Goal: Transaction & Acquisition: Purchase product/service

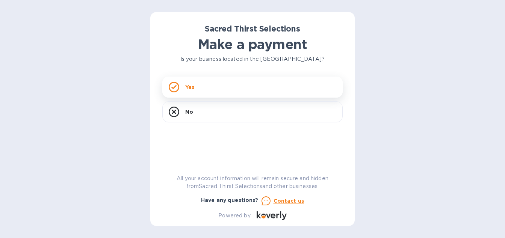
click at [230, 87] on div "Yes" at bounding box center [252, 87] width 180 height 21
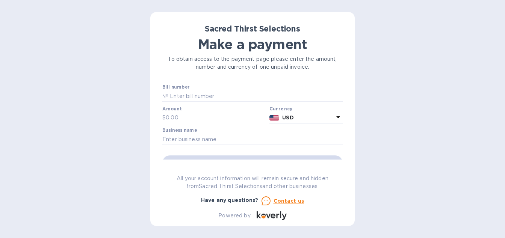
click at [402, 66] on div "Sacred Thirst Selections Make a payment To obtain access to the payment page pl…" at bounding box center [252, 119] width 505 height 238
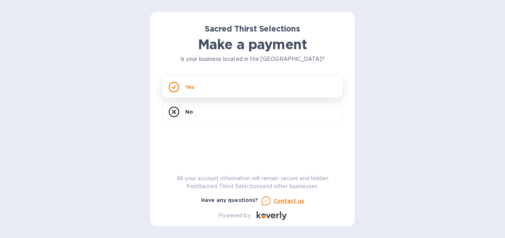
click at [246, 92] on div "Yes" at bounding box center [252, 87] width 180 height 21
